Goal: Task Accomplishment & Management: Use online tool/utility

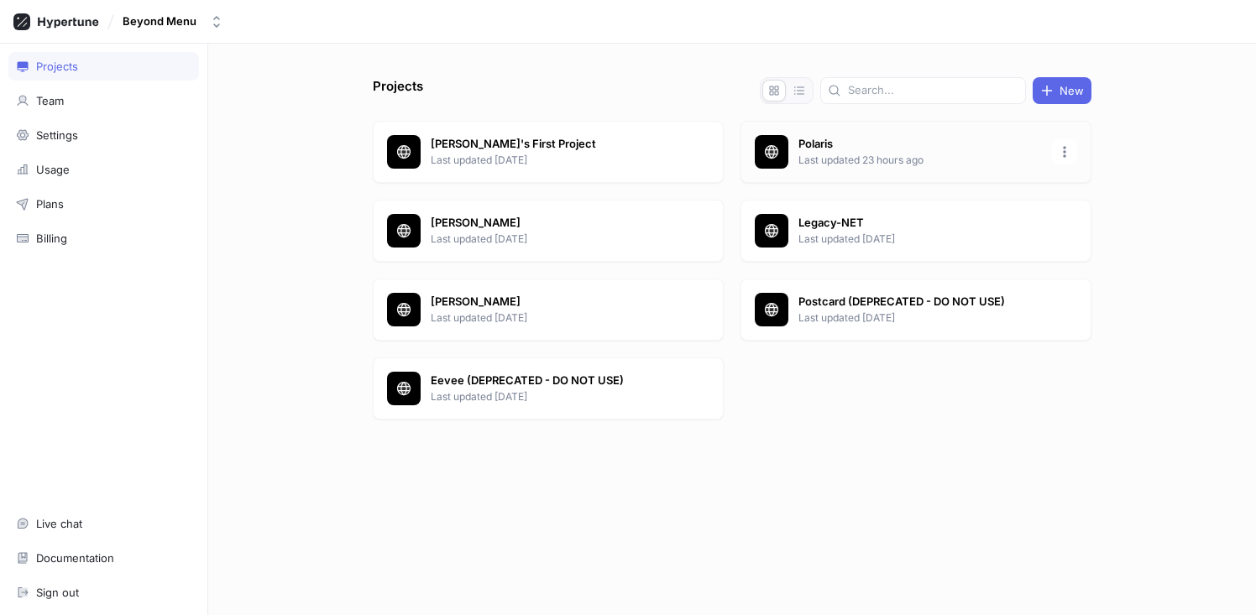
click at [835, 136] on p "Polaris" at bounding box center [921, 144] width 244 height 17
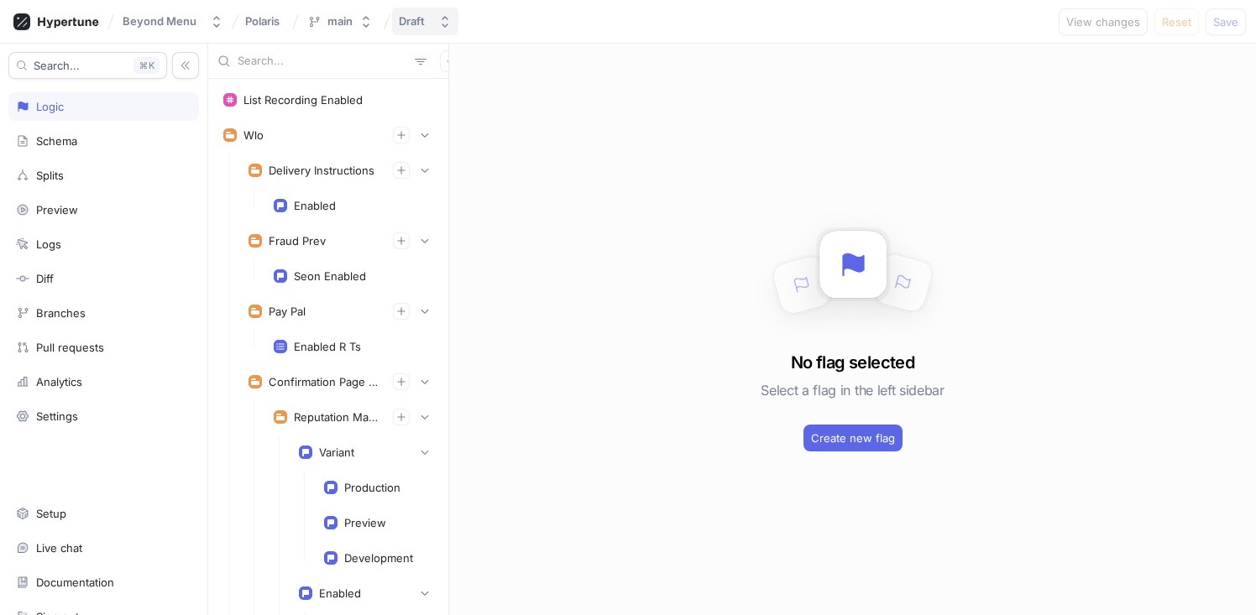
click at [426, 29] on button "Draft" at bounding box center [425, 22] width 66 height 28
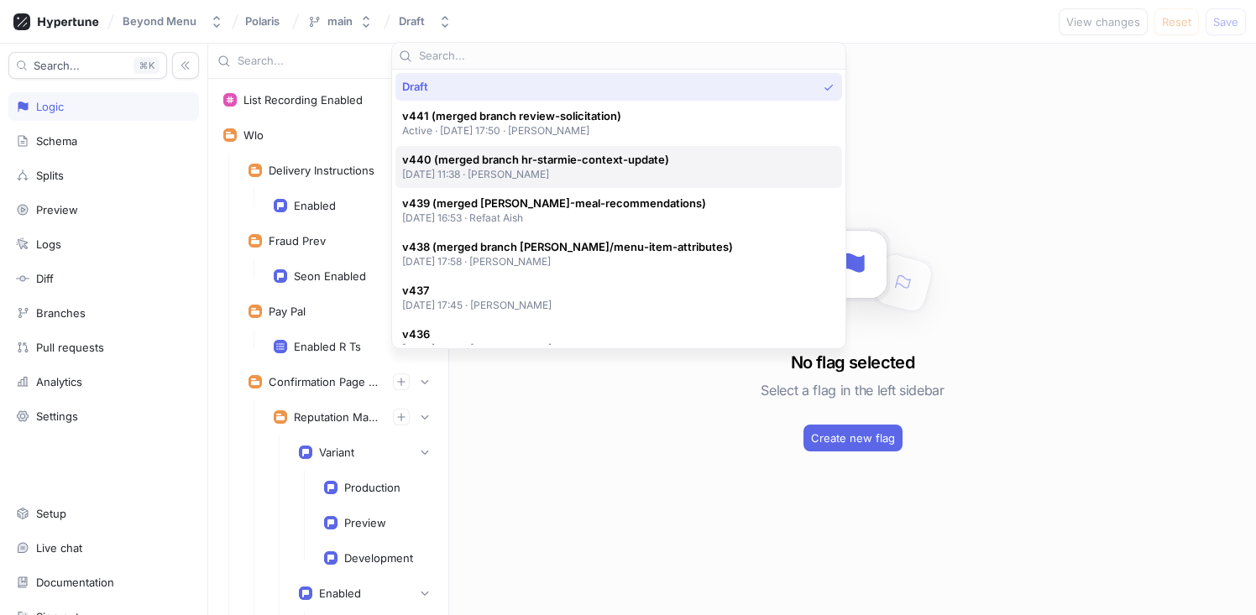
click at [579, 171] on p "[DATE] 11:38 ‧ [PERSON_NAME]" at bounding box center [535, 174] width 267 height 14
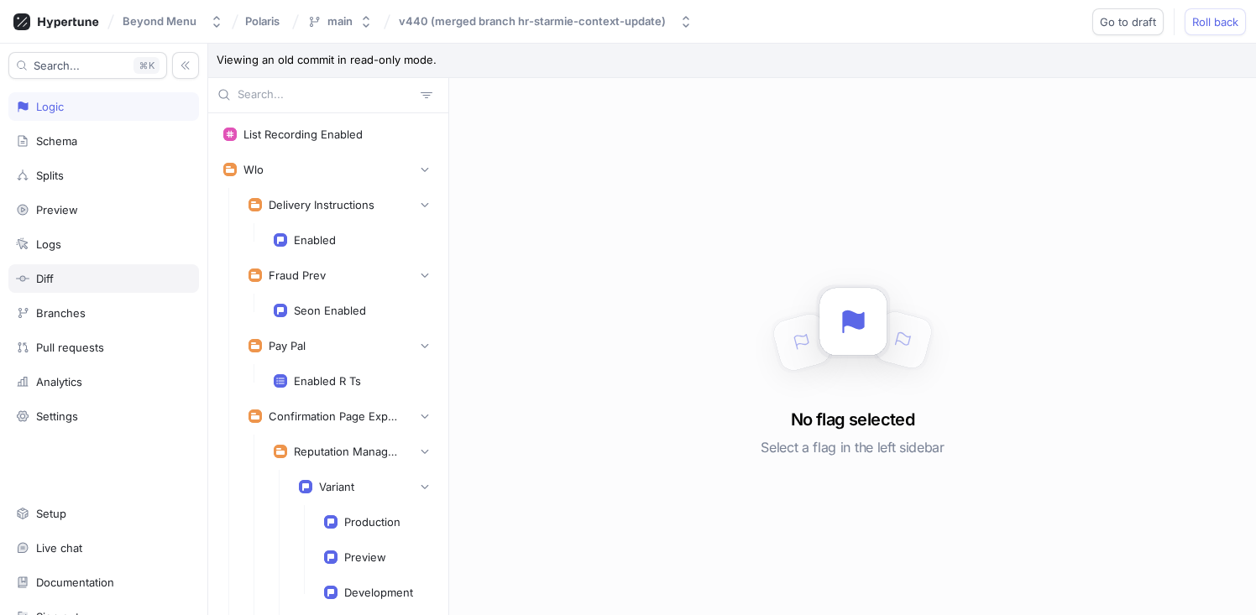
click at [88, 272] on div "Diff" at bounding box center [103, 278] width 175 height 13
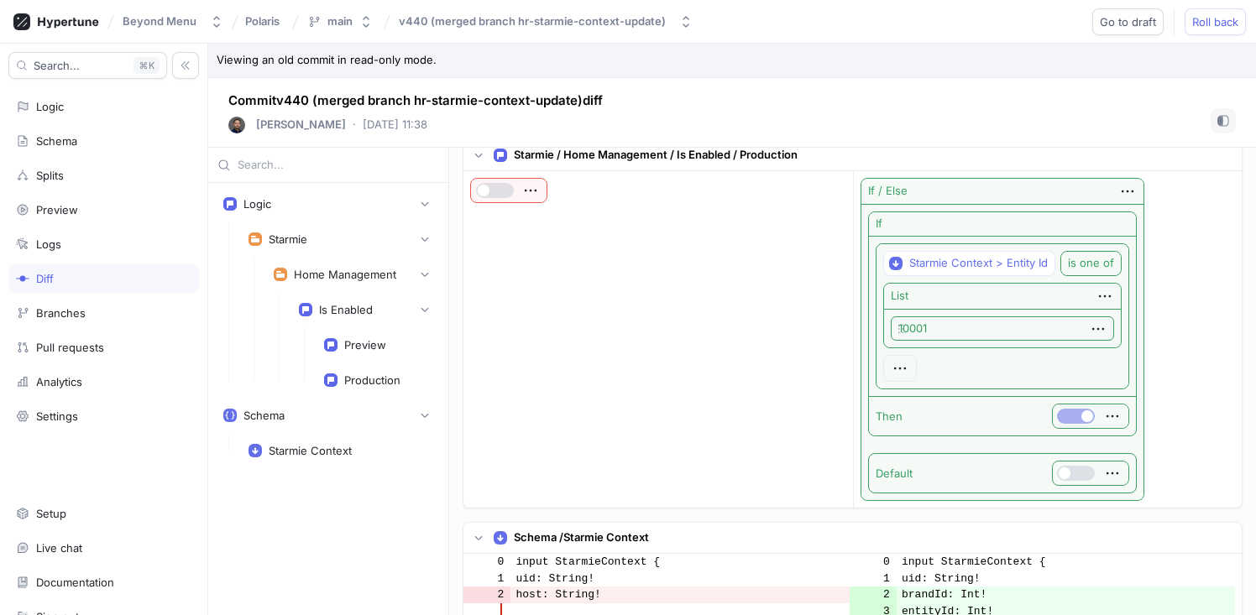
scroll to position [618, 0]
